Goal: Find specific page/section: Find specific page/section

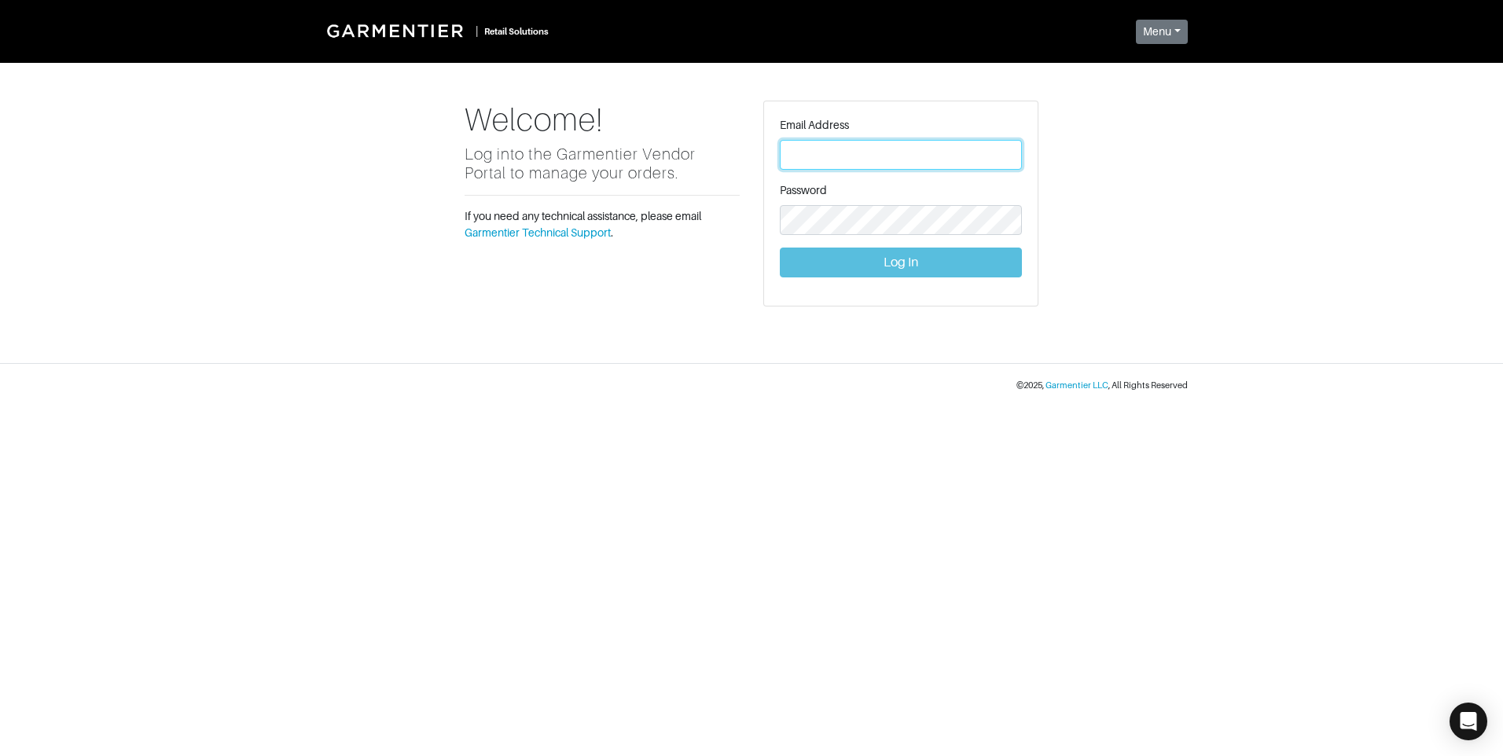
type input "[PERSON_NAME][EMAIL_ADDRESS][DOMAIN_NAME]"
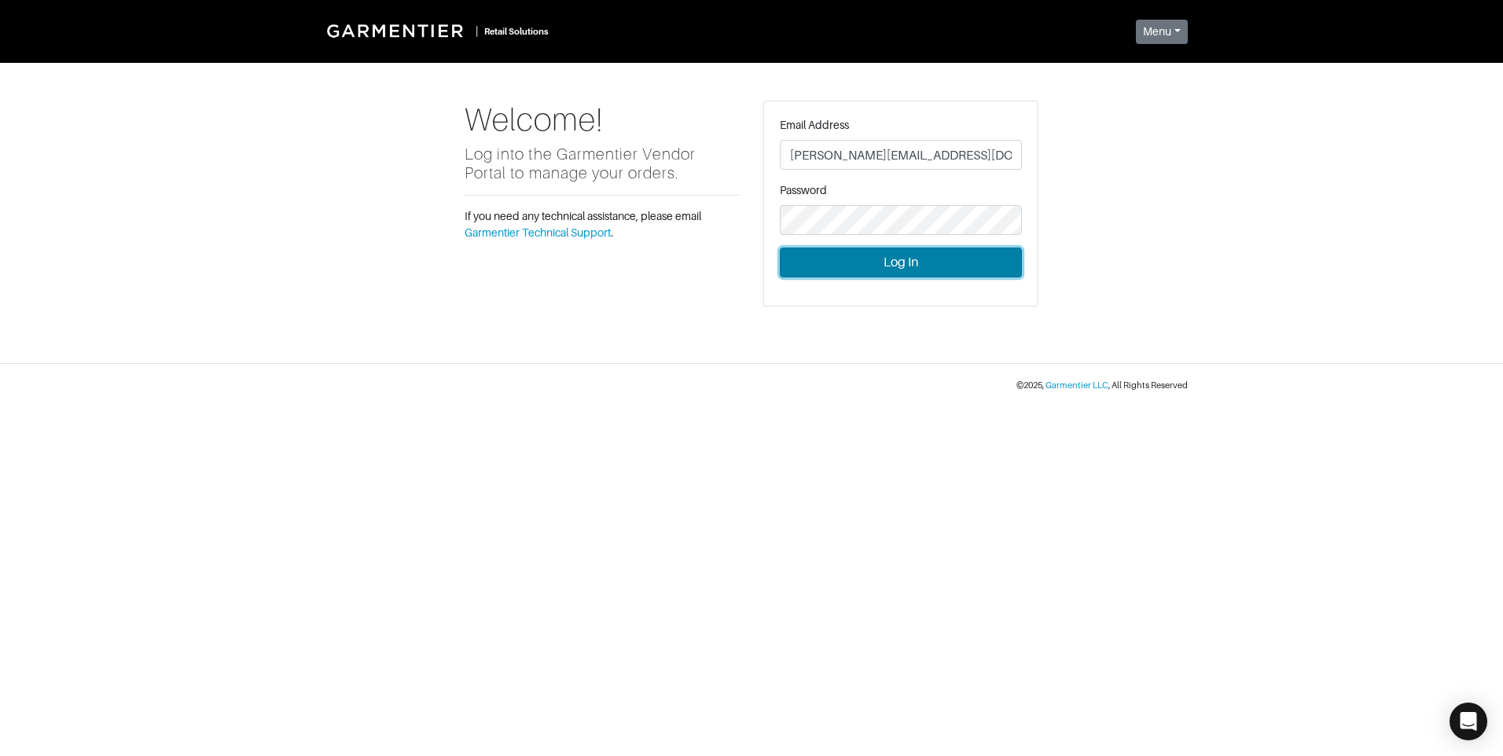
click at [892, 265] on button "Log In" at bounding box center [901, 263] width 242 height 30
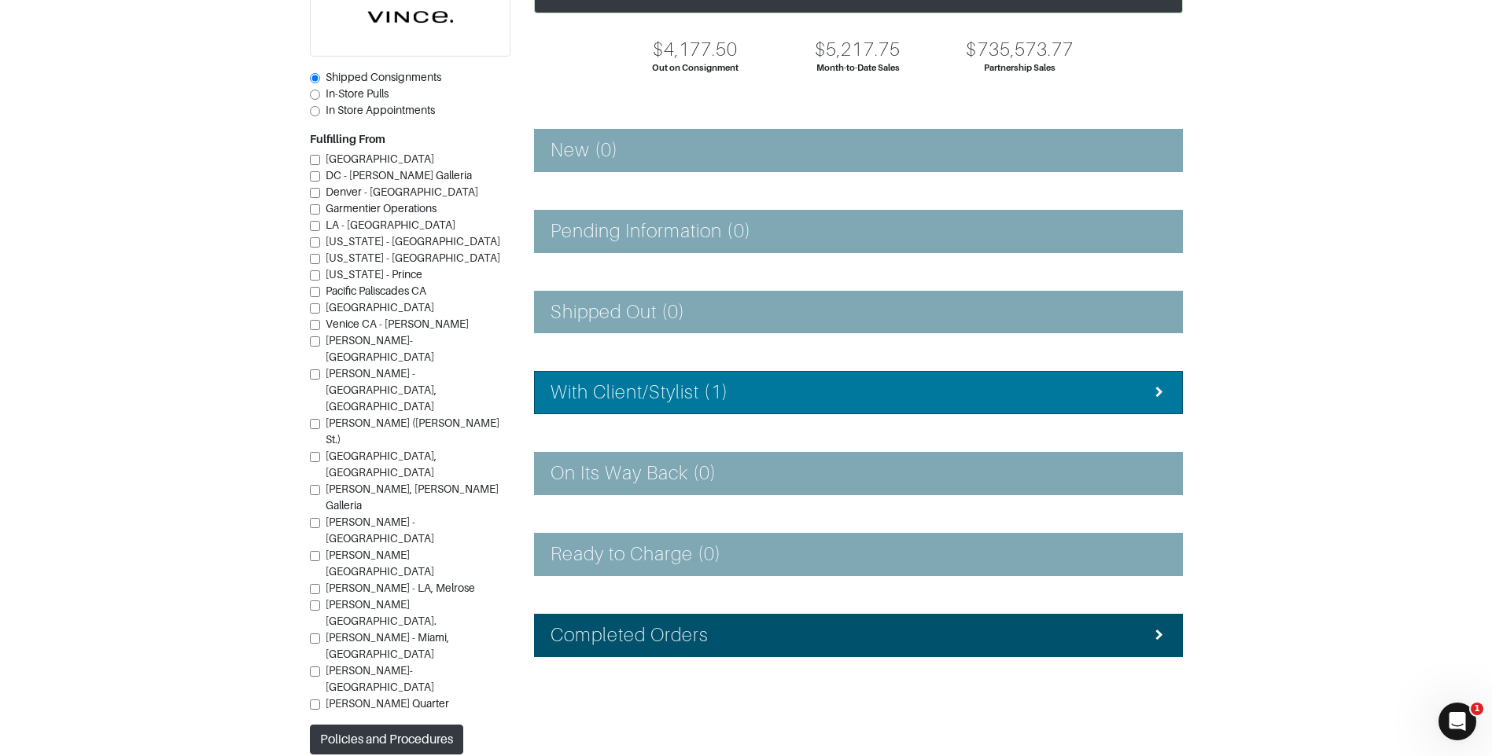
click at [833, 404] on div "With Client/Stylist (1)" at bounding box center [858, 392] width 616 height 23
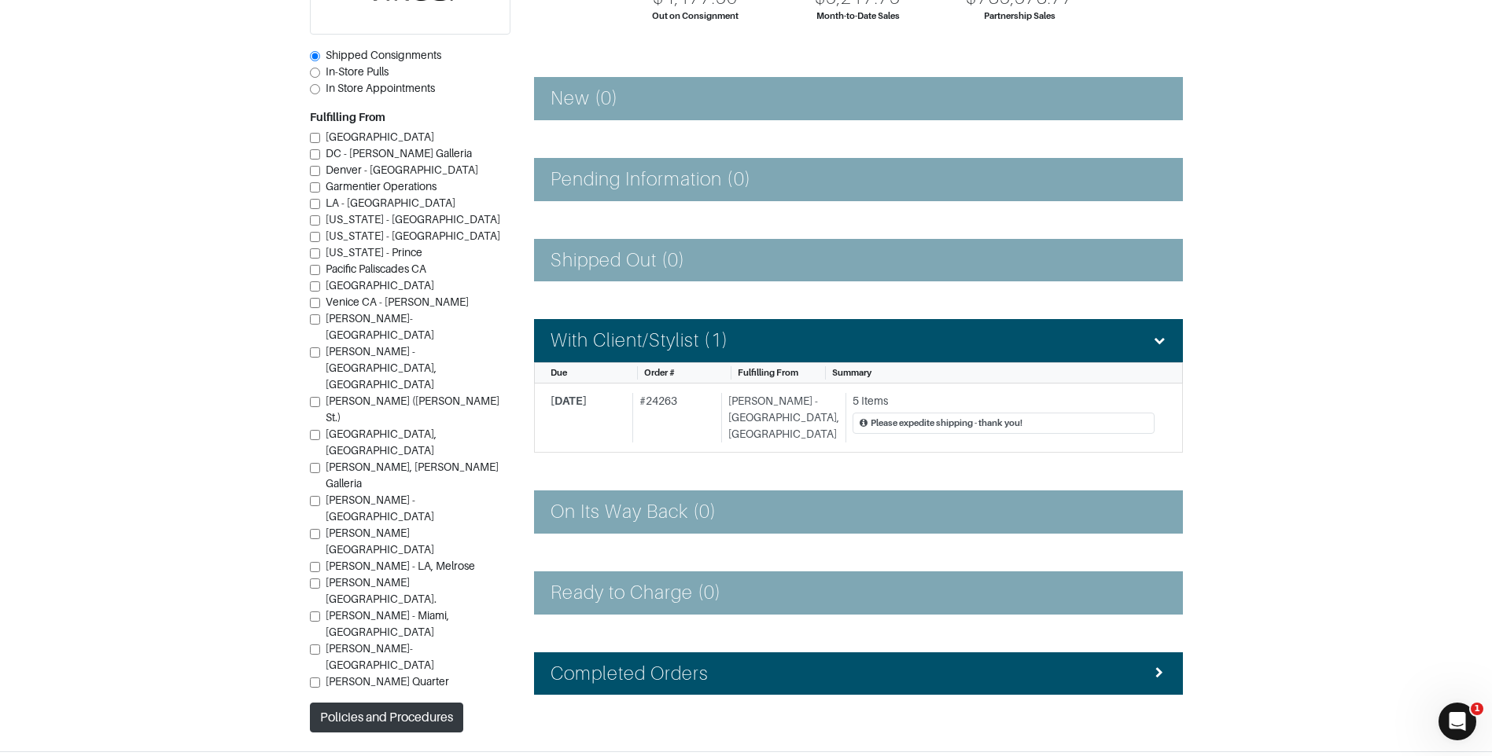
scroll to position [222, 0]
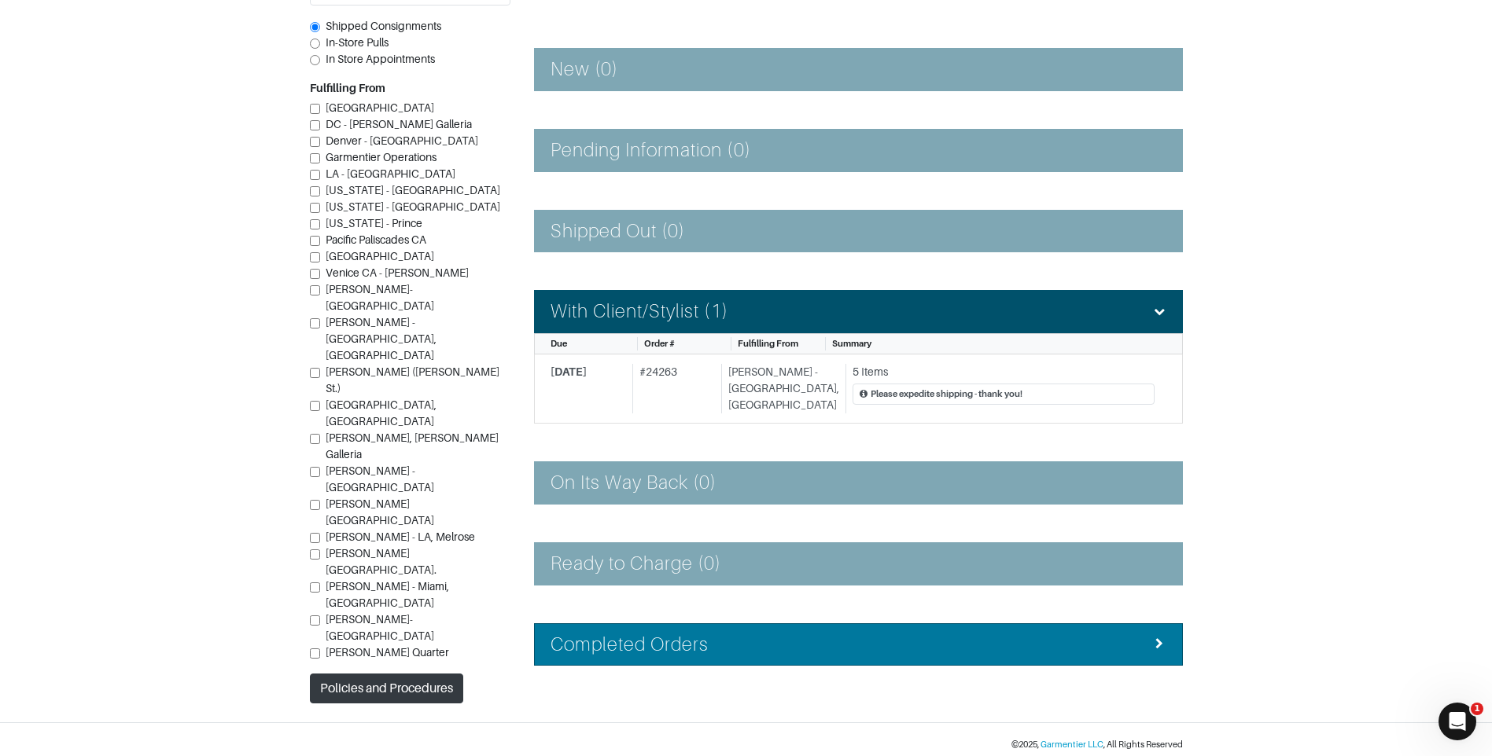
click at [812, 640] on div "Completed Orders" at bounding box center [858, 645] width 616 height 23
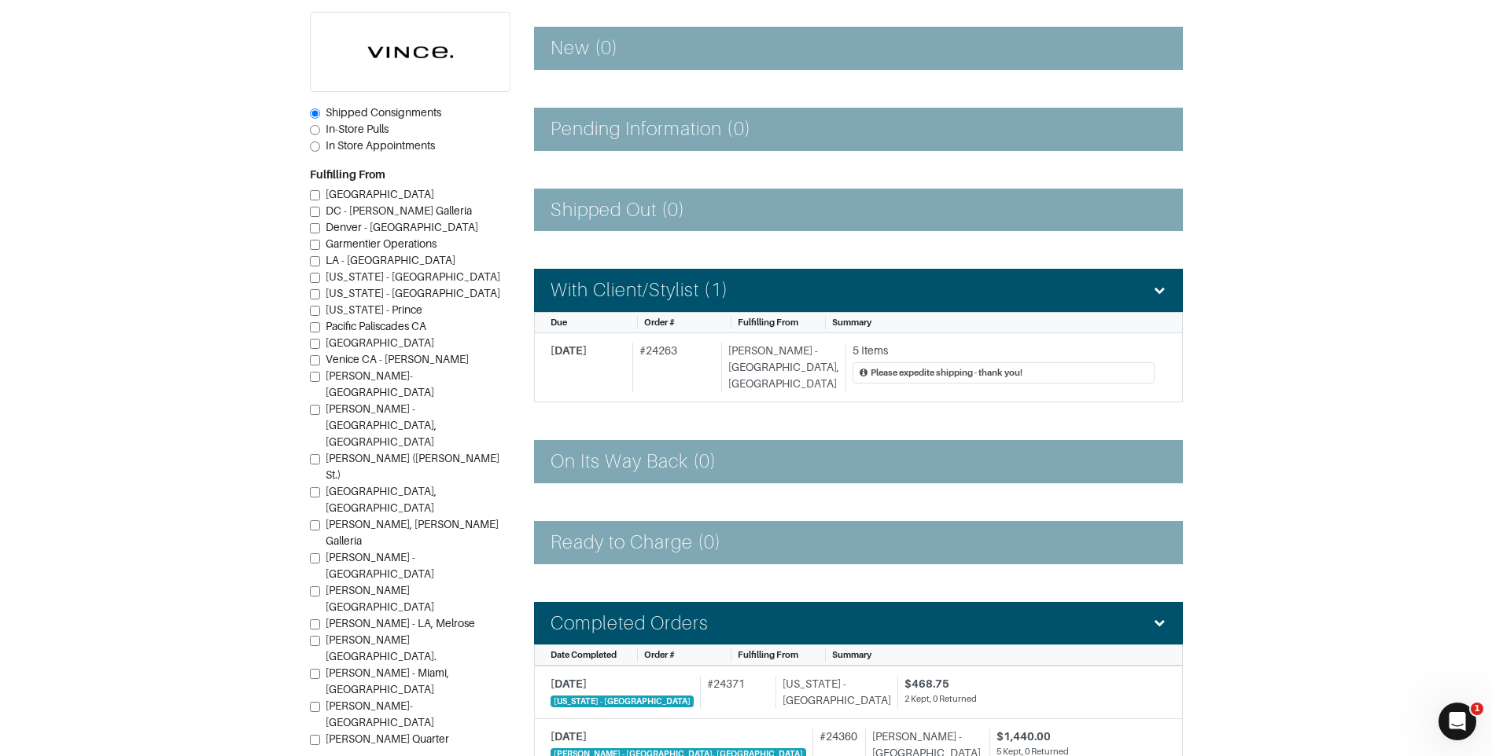
scroll to position [237, 0]
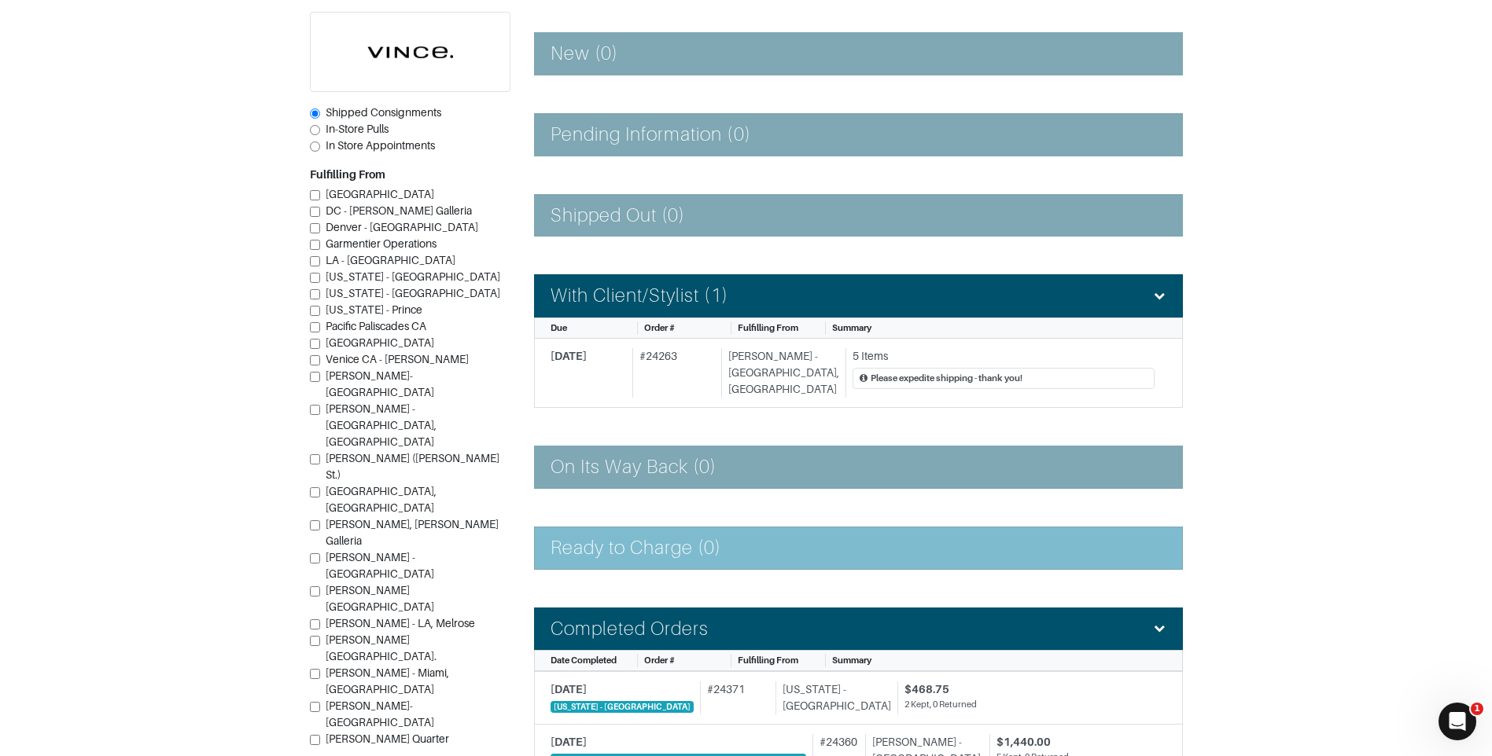
click at [843, 546] on div "Ready to Charge (0)" at bounding box center [858, 548] width 616 height 23
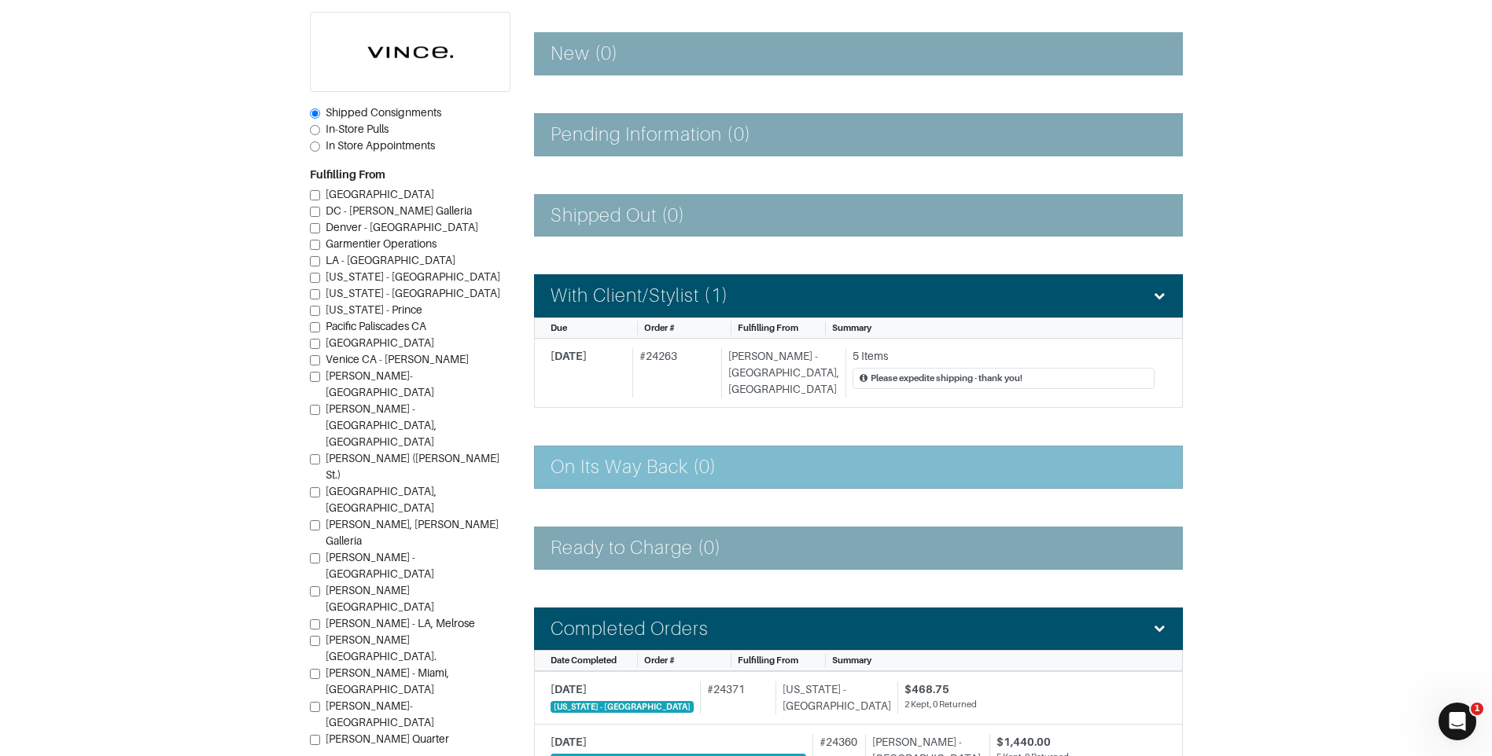
click at [804, 458] on div "On Its Way Back (0)" at bounding box center [858, 467] width 616 height 23
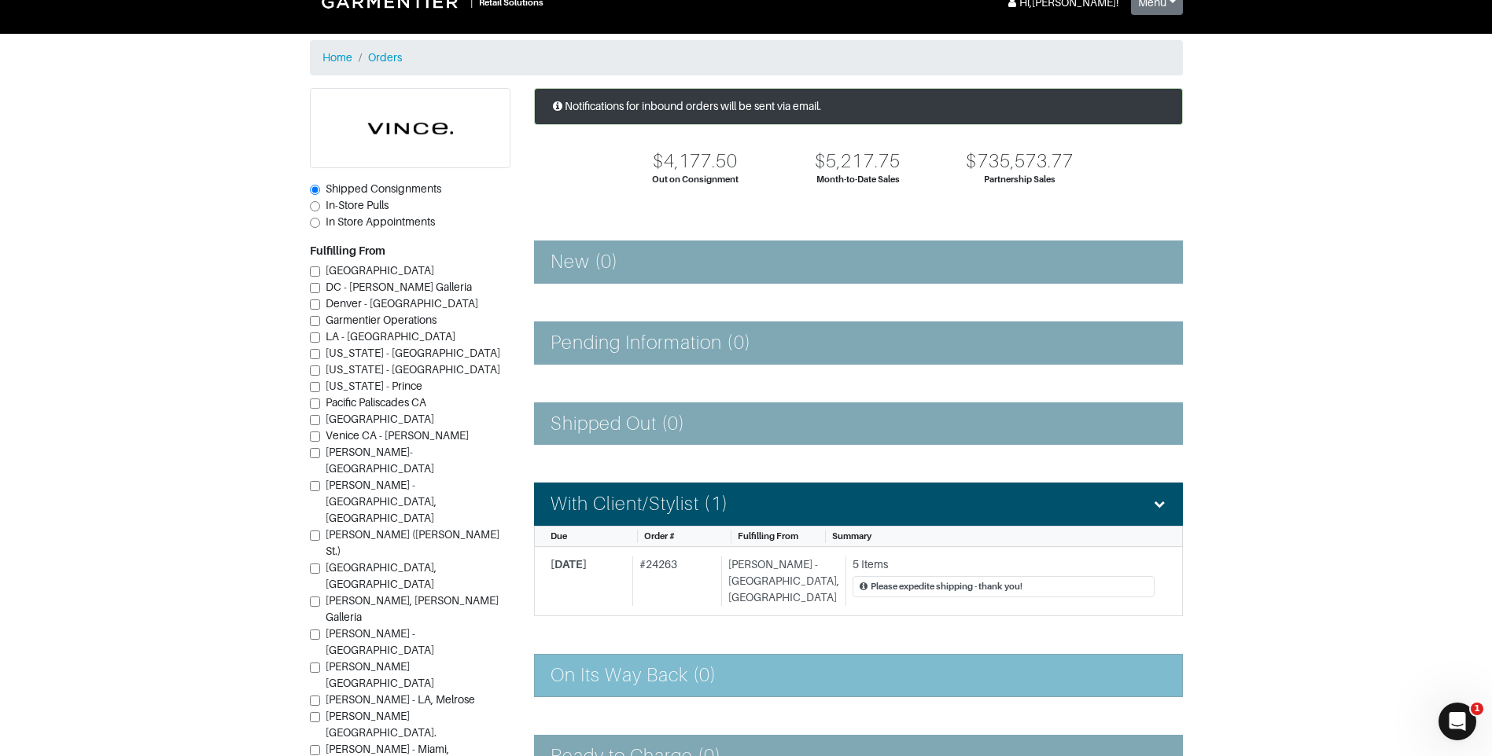
scroll to position [2, 0]
